Goal: Information Seeking & Learning: Learn about a topic

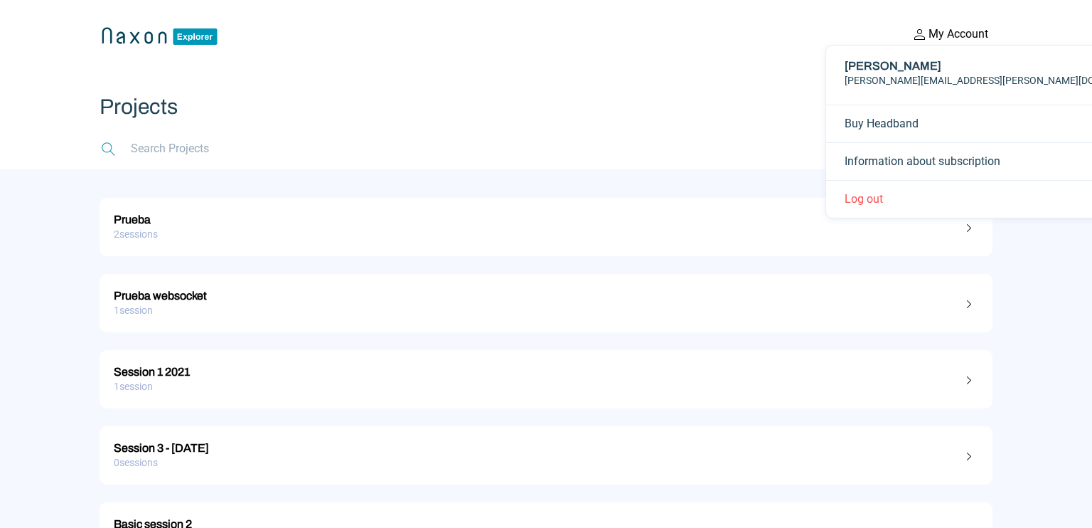
click at [951, 36] on button "My Account" at bounding box center [949, 34] width 85 height 18
click at [538, 235] on div "2 sessions" at bounding box center [546, 234] width 865 height 22
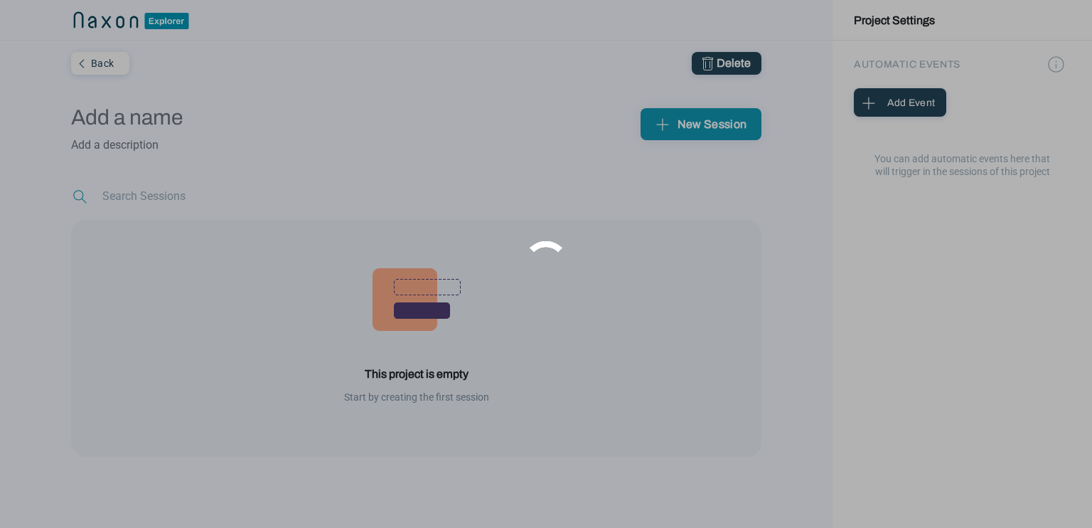
type input "Prueba"
type textarea "Prueba [MEDICAL_DATA] S"
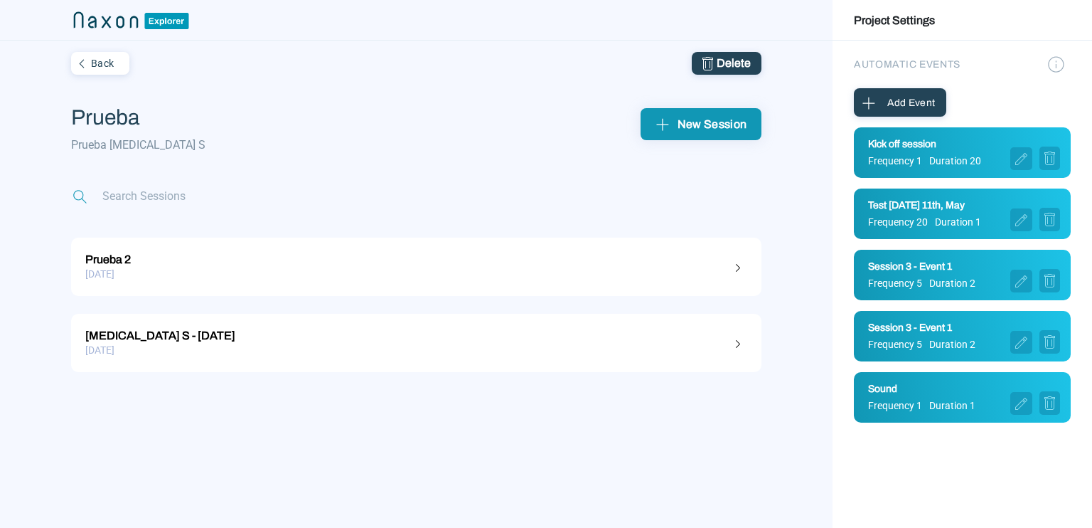
click at [915, 168] on div "Kick off session Frequency 1 Duration 20" at bounding box center [962, 152] width 217 height 50
click at [922, 152] on div "Kick off session" at bounding box center [964, 146] width 192 height 16
click at [916, 218] on span "Frequency 20" at bounding box center [898, 221] width 60 height 11
drag, startPoint x: 899, startPoint y: 293, endPoint x: 583, endPoint y: 275, distance: 316.3
click at [583, 275] on div "Back Delete Prueba Prueba [MEDICAL_DATA] S New Session Prueba 2 [DATE] [MEDICAL…" at bounding box center [546, 264] width 1092 height 528
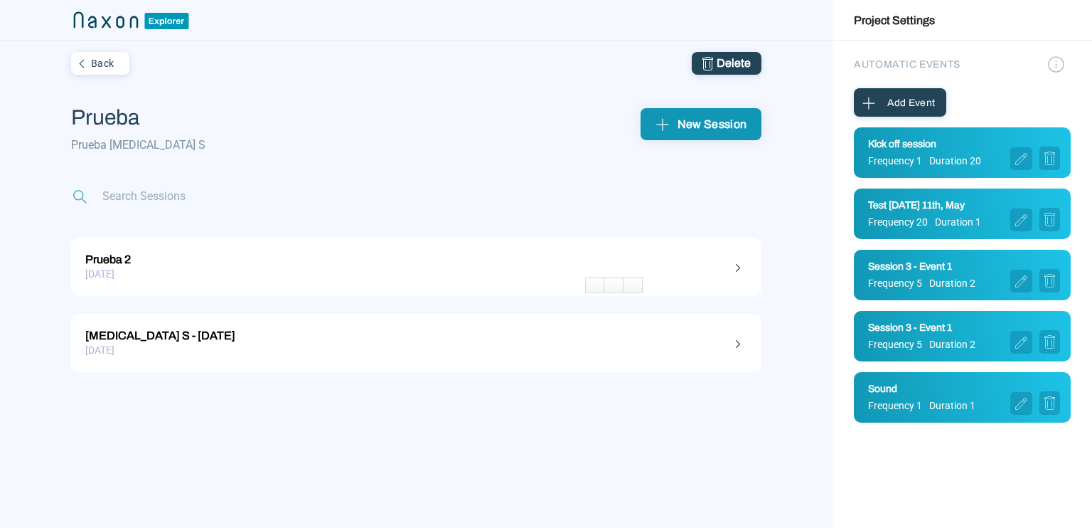
click at [583, 275] on div "[DATE]" at bounding box center [416, 274] width 662 height 22
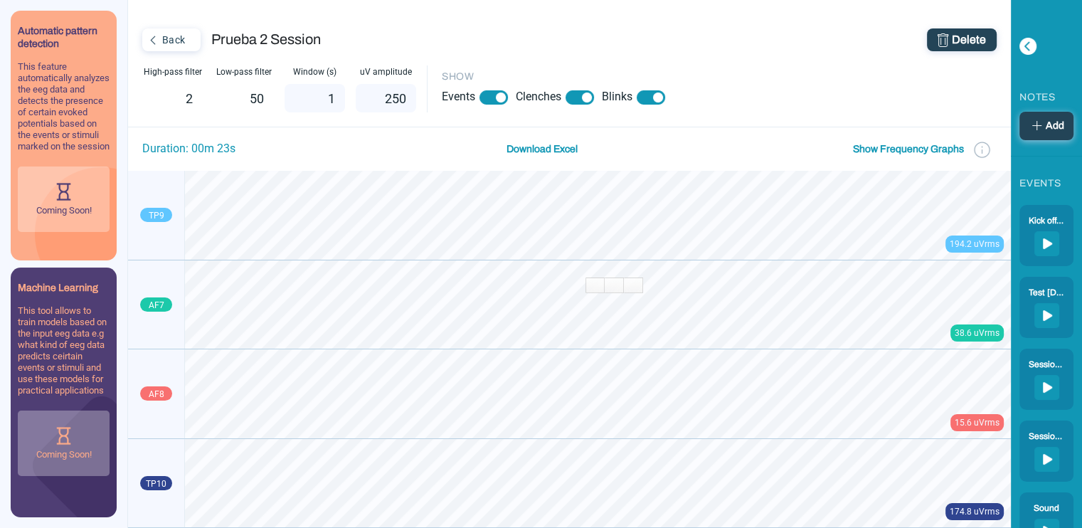
click at [168, 40] on div "Back" at bounding box center [170, 40] width 53 height 18
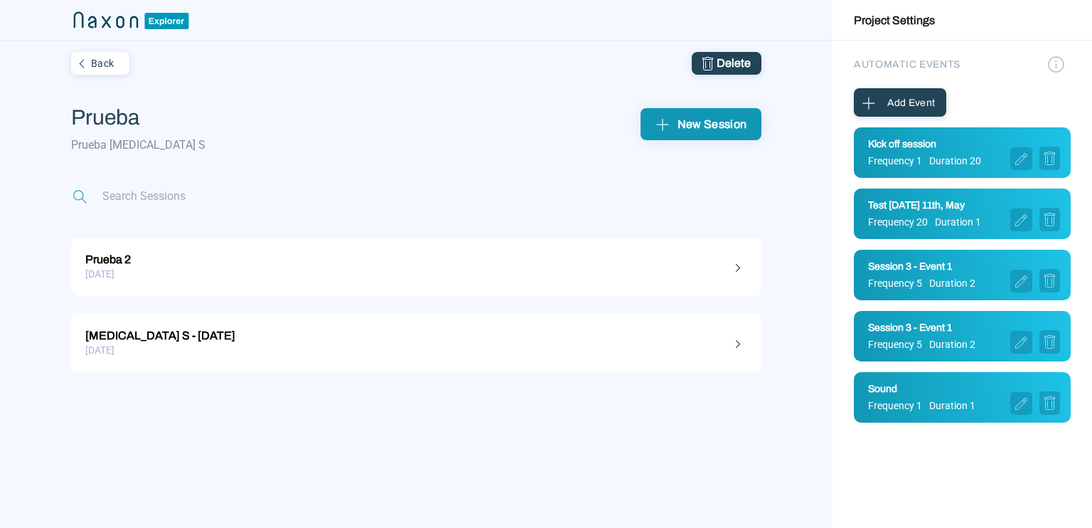
click at [117, 336] on div "[MEDICAL_DATA] S - [DATE]" at bounding box center [416, 333] width 662 height 18
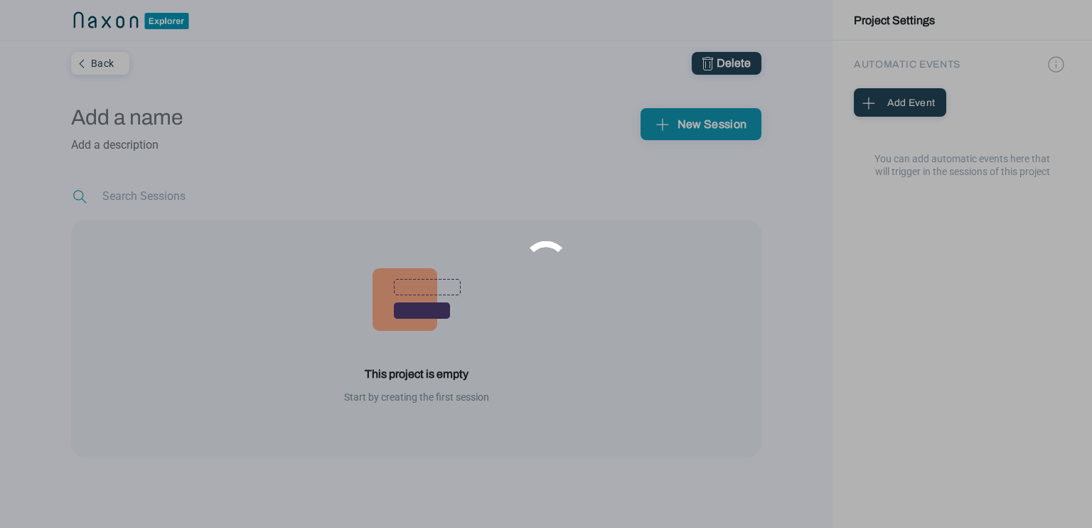
type input "Prueba"
type textarea "Prueba [MEDICAL_DATA] S"
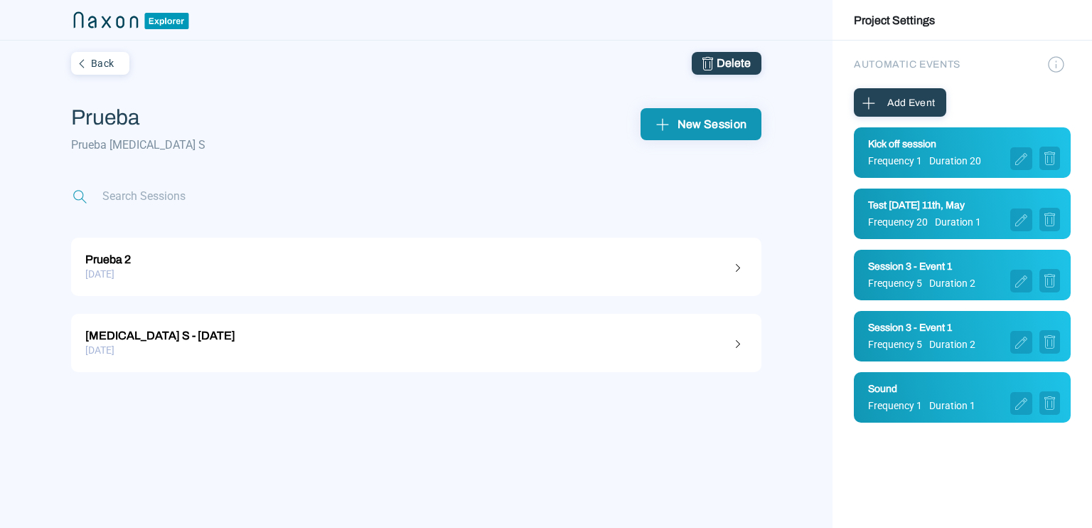
click at [424, 335] on div "[MEDICAL_DATA] S - [DATE]" at bounding box center [416, 333] width 662 height 18
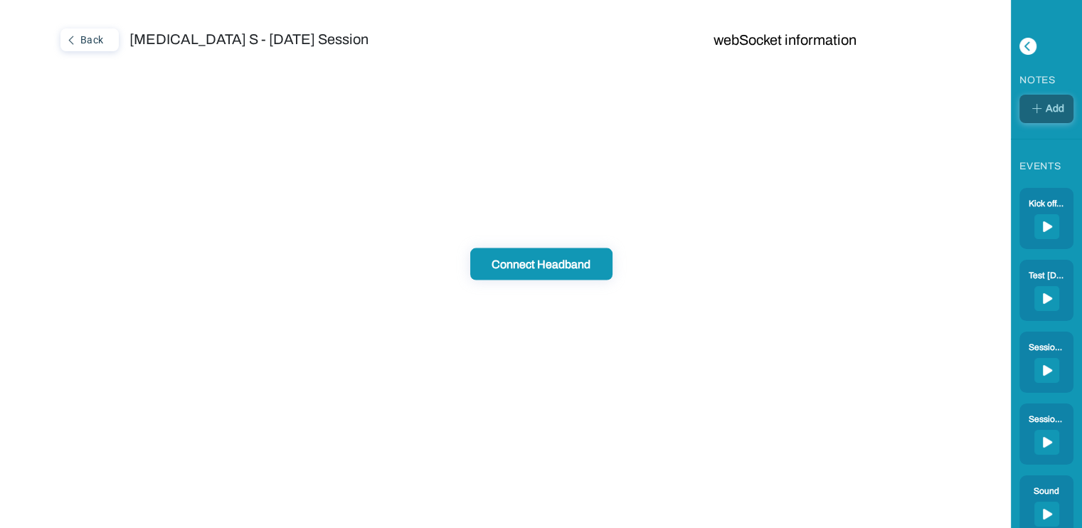
click at [576, 259] on div "Connect Headband" at bounding box center [541, 264] width 134 height 15
click at [82, 39] on div "Back" at bounding box center [88, 40] width 53 height 18
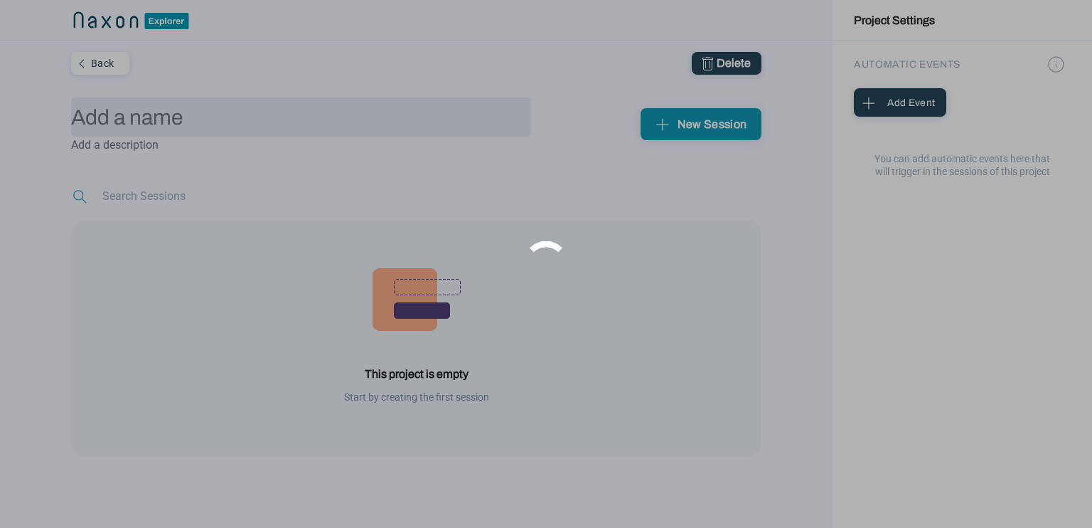
type input "Prueba"
type textarea "Prueba [MEDICAL_DATA] S"
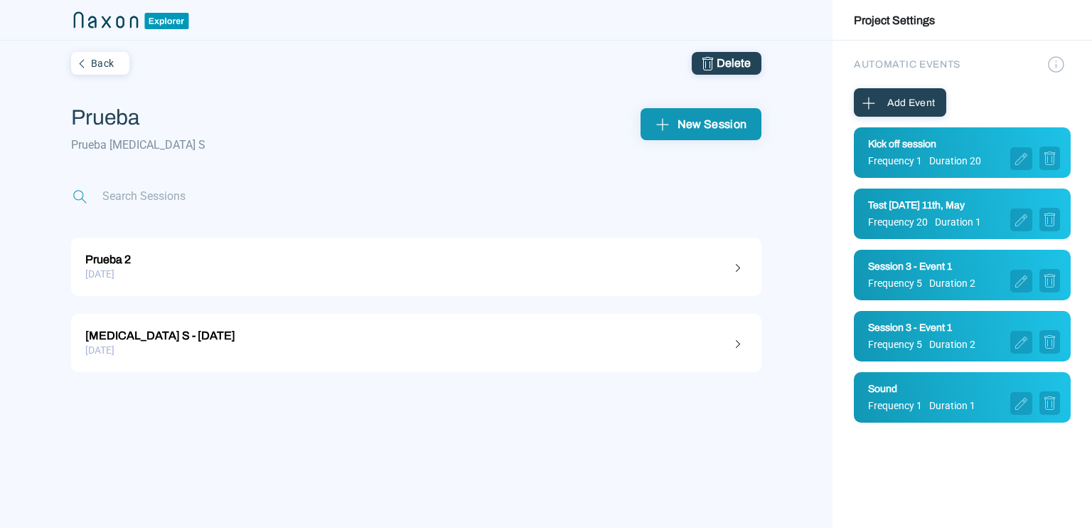
click at [238, 270] on div "[DATE]" at bounding box center [416, 274] width 662 height 22
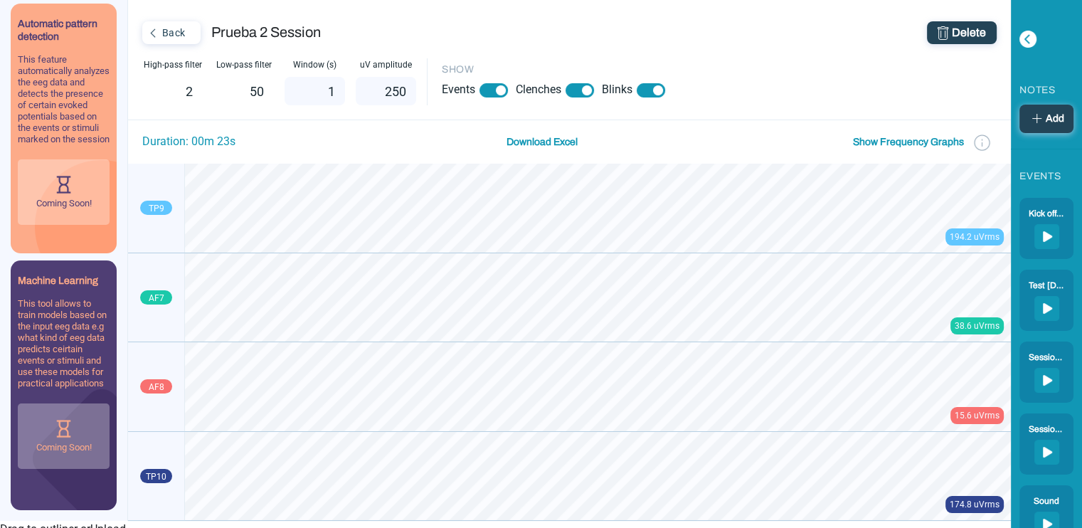
scroll to position [55, 0]
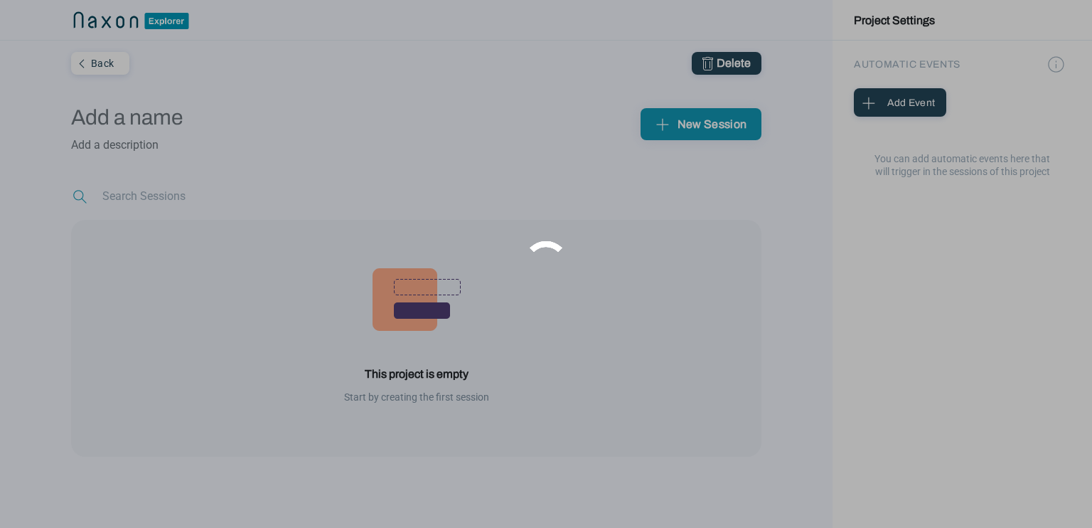
type input "Prueba"
type textarea "Prueba [MEDICAL_DATA] S"
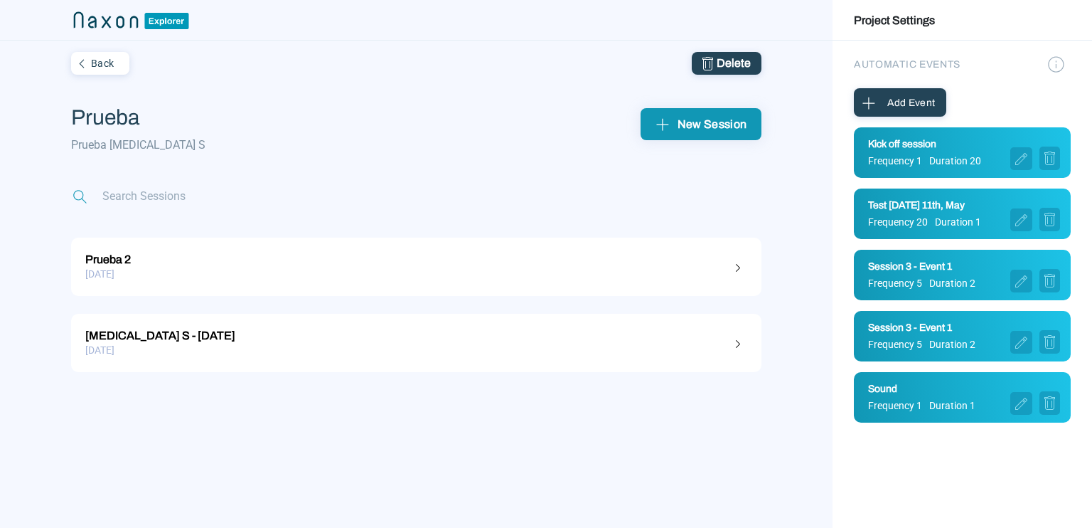
click at [112, 58] on div "Back" at bounding box center [99, 63] width 53 height 18
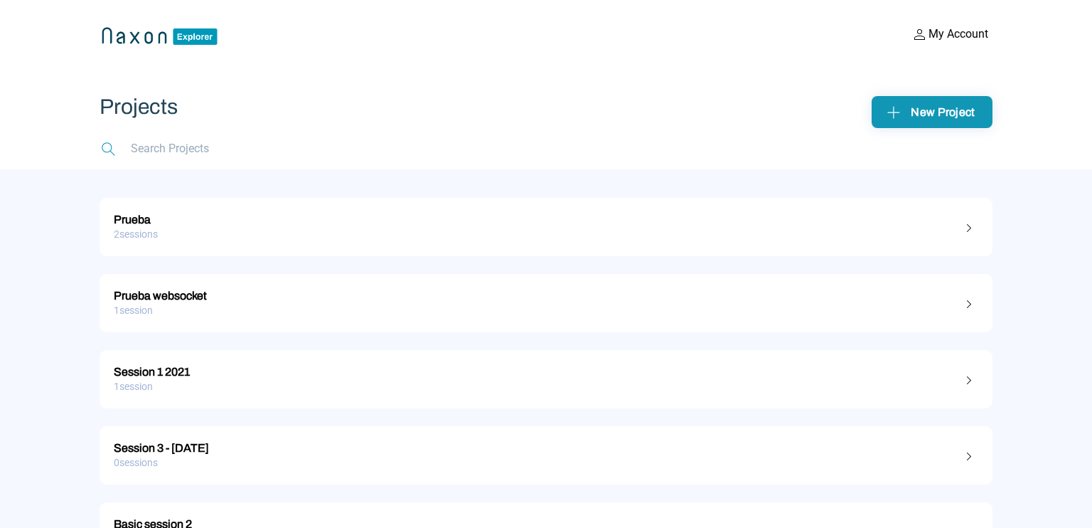
scroll to position [137, 0]
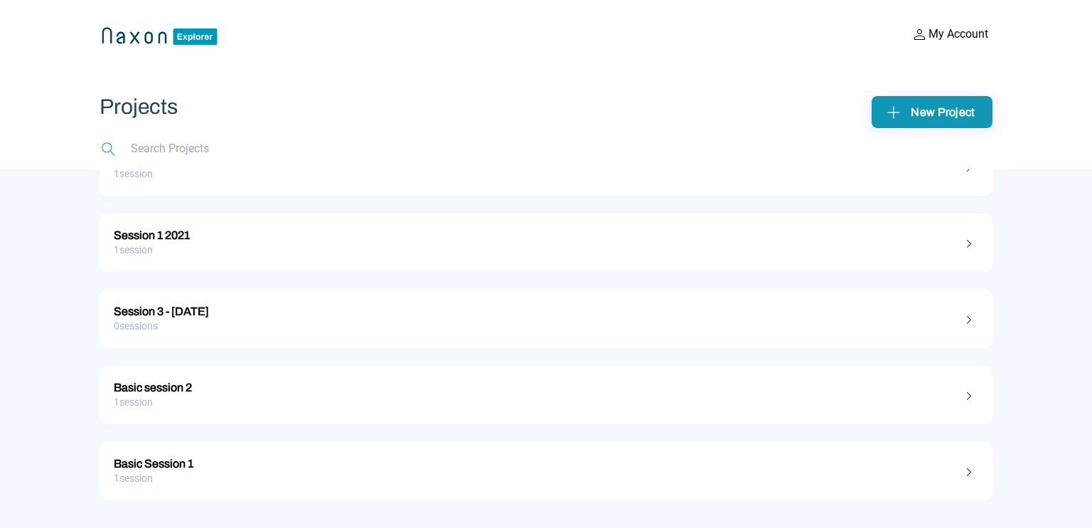
click at [172, 466] on div "Basic Session 1" at bounding box center [546, 461] width 865 height 18
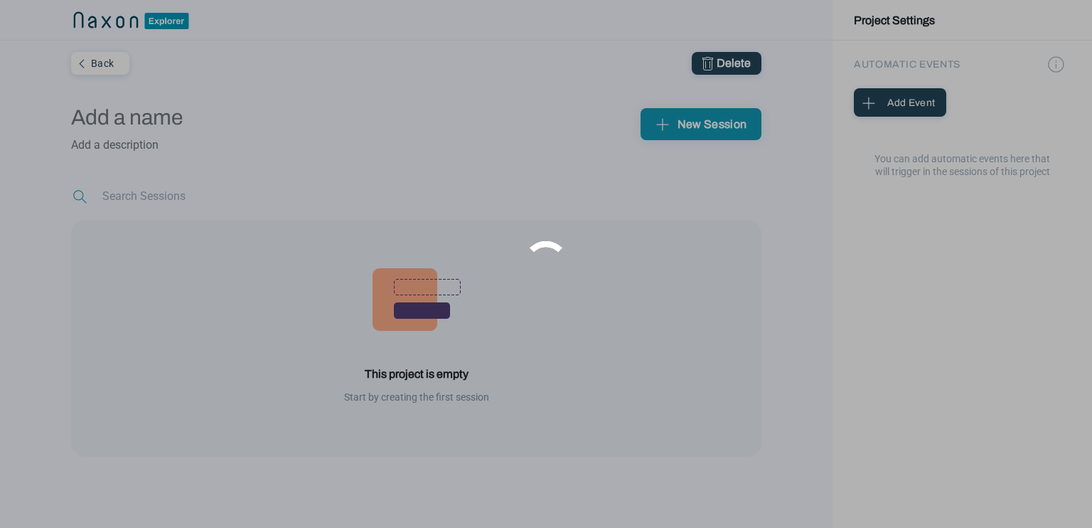
type input "Basic Session 1"
type textarea "Introductory session - patient to get used to the process"
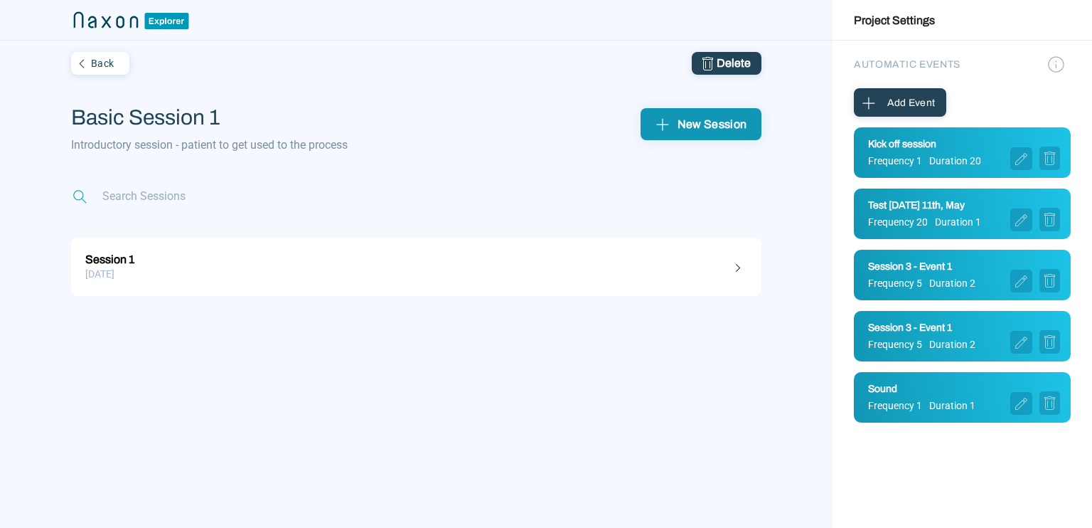
click at [125, 264] on div "[DATE]" at bounding box center [416, 274] width 662 height 22
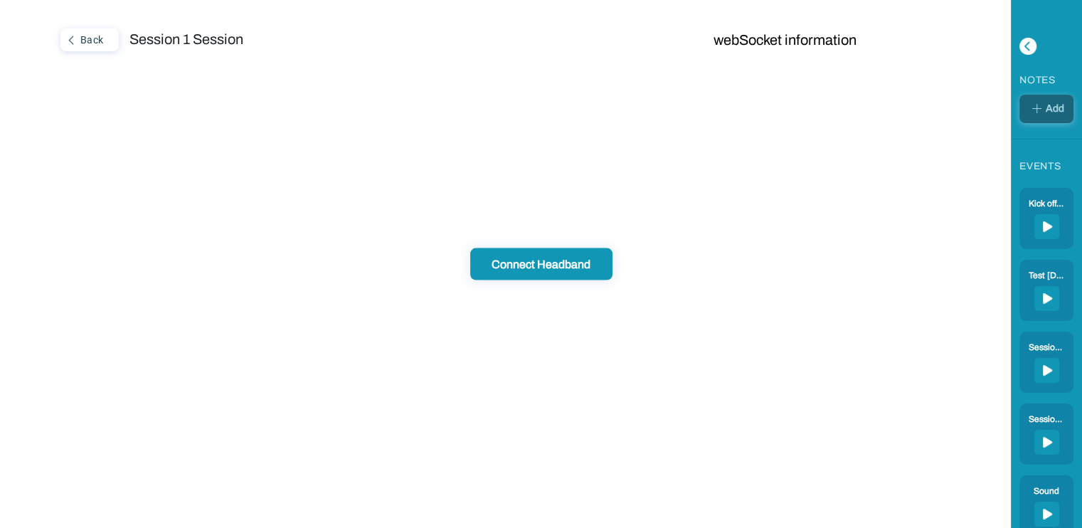
click at [73, 41] on img at bounding box center [71, 40] width 18 height 18
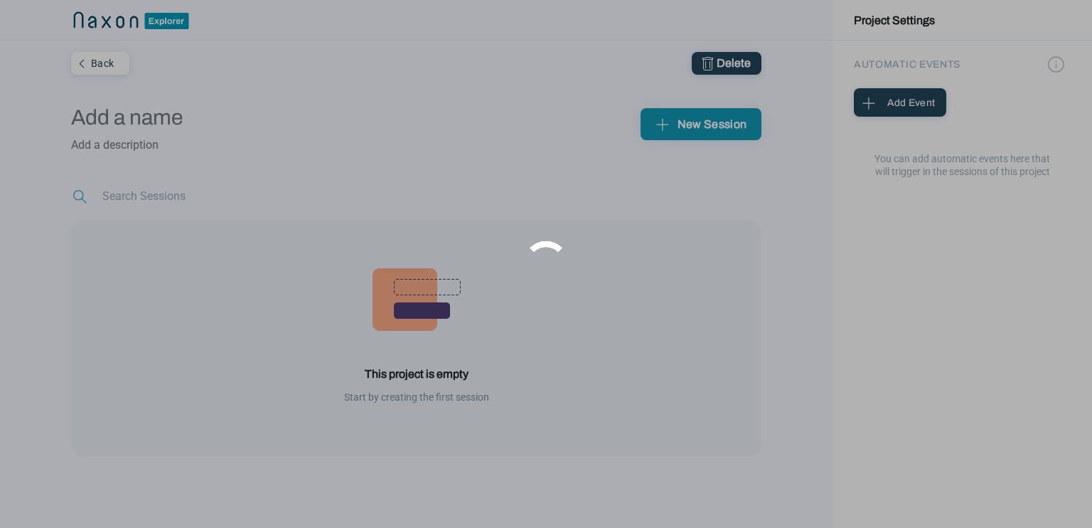
type input "Basic Session 1"
type textarea "Introductory session - patient to get used to the process"
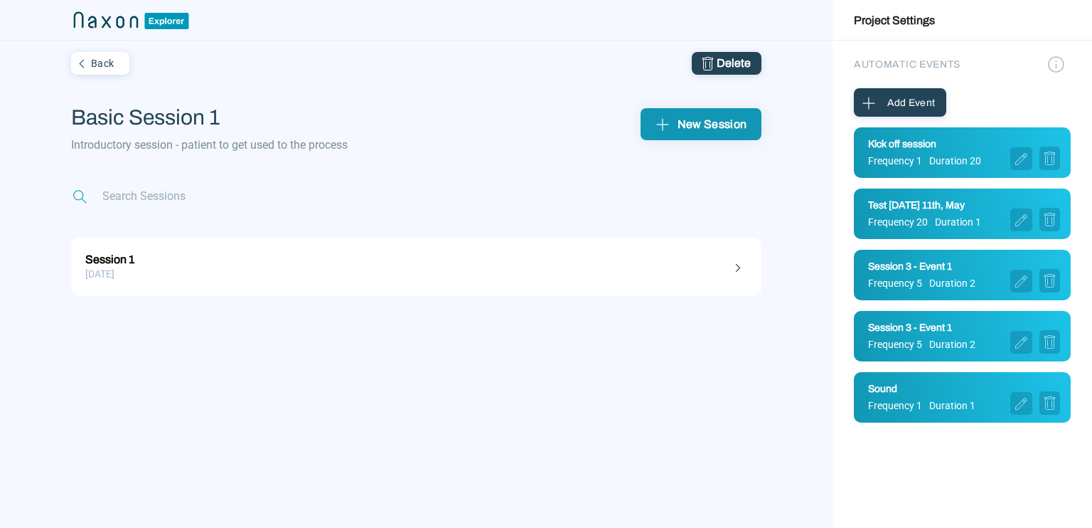
click at [91, 65] on div "Back" at bounding box center [99, 63] width 53 height 18
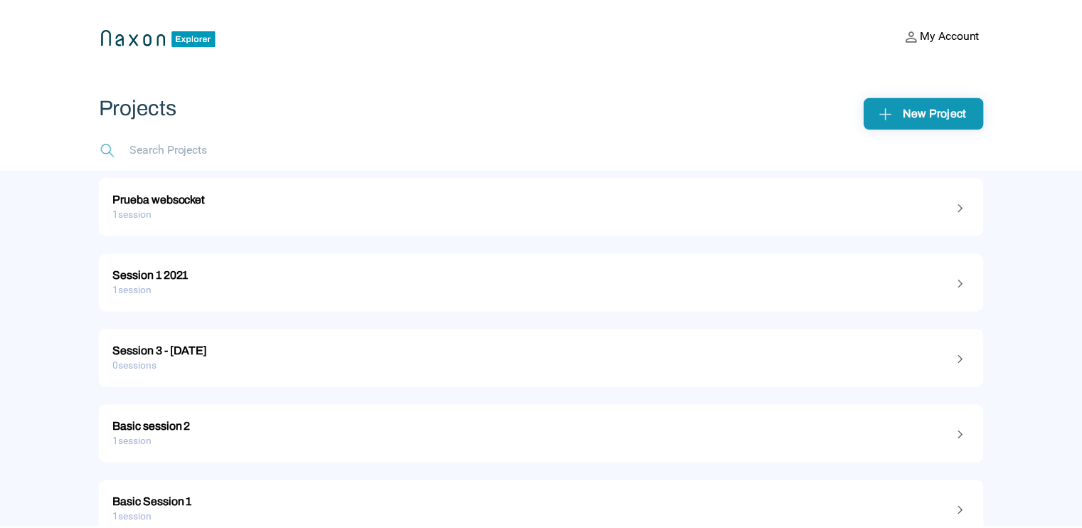
scroll to position [110, 0]
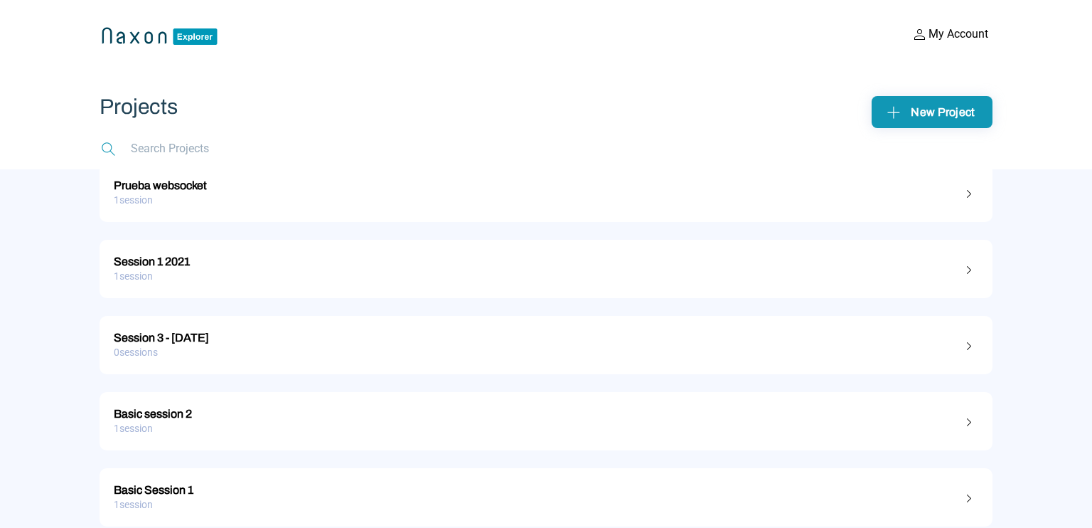
click at [168, 262] on div "Session 1 2021" at bounding box center [546, 259] width 865 height 18
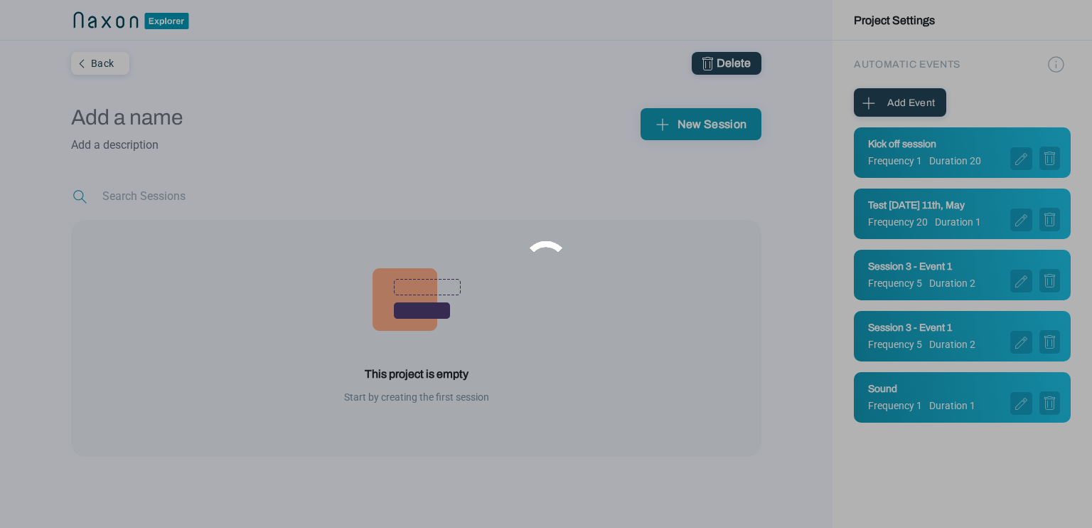
type input "Session 1 2021"
type textarea "Test device Diego"
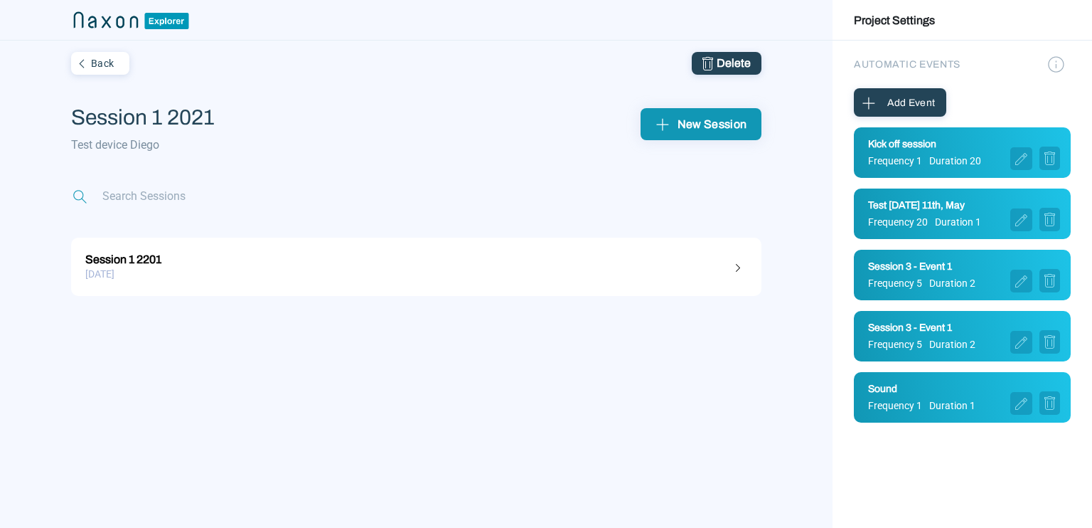
click at [137, 268] on div "[DATE]" at bounding box center [416, 274] width 662 height 22
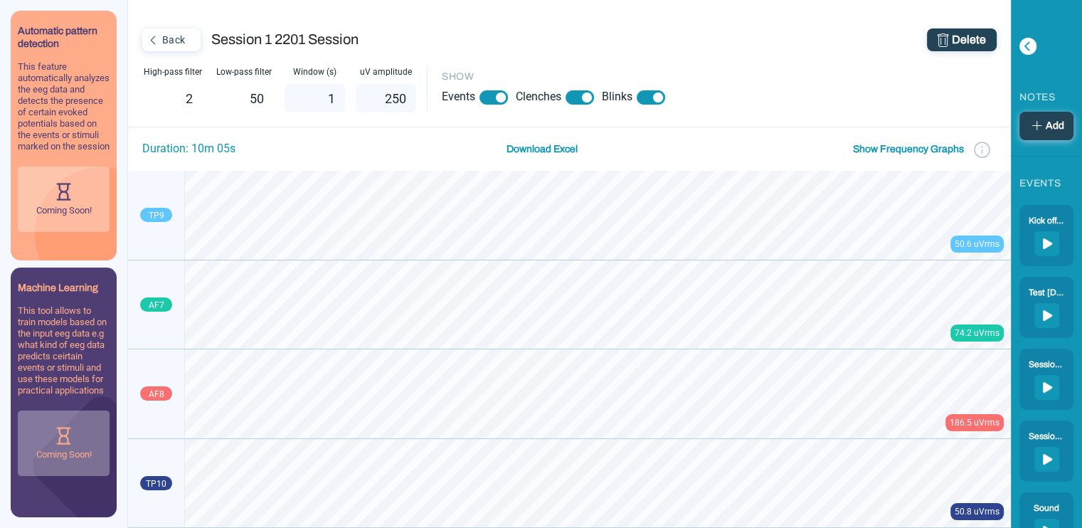
scroll to position [55, 0]
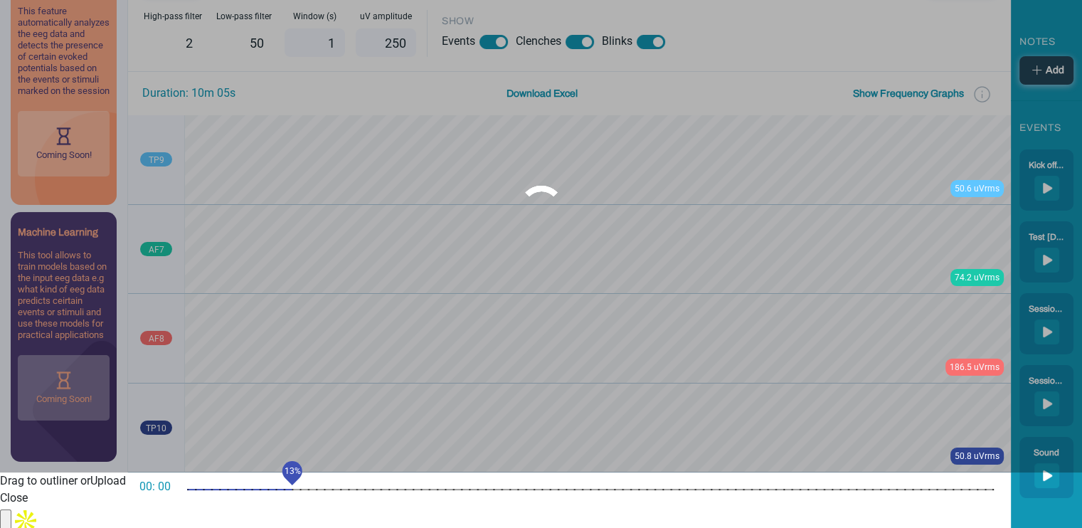
click at [292, 491] on mat-slider "13%" at bounding box center [590, 489] width 818 height 34
click at [362, 489] on div "units" at bounding box center [590, 489] width 806 height 1
click at [459, 486] on mat-slider "34%" at bounding box center [590, 489] width 818 height 34
click at [555, 486] on mat-slider "46%" at bounding box center [590, 489] width 818 height 34
